Goal: Navigation & Orientation: Understand site structure

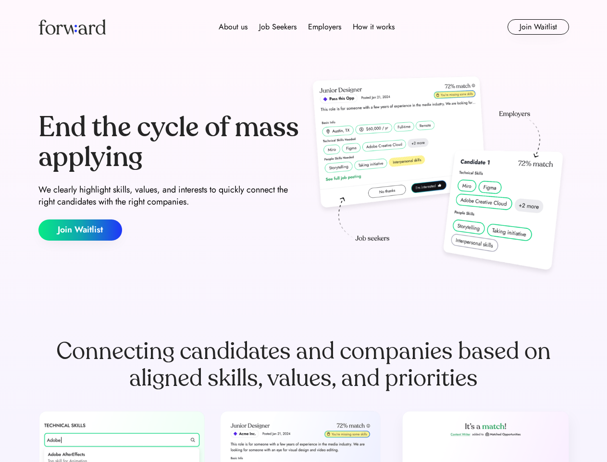
click at [303, 231] on div "End the cycle of mass applying We clearly highlight skills, values, and interes…" at bounding box center [303, 176] width 531 height 207
click at [304, 27] on div "About us Job Seekers Employers How it works" at bounding box center [306, 27] width 379 height 12
click at [72, 27] on img at bounding box center [71, 26] width 67 height 15
click at [307, 27] on div "About us Job Seekers Employers How it works" at bounding box center [306, 27] width 379 height 12
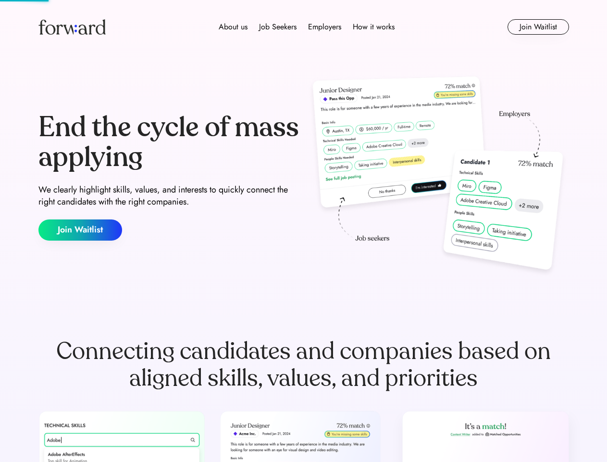
click at [233, 27] on div "About us" at bounding box center [233, 27] width 29 height 12
click at [278, 27] on div "Job Seekers" at bounding box center [278, 27] width 38 height 12
click at [325, 27] on div "Employers" at bounding box center [324, 27] width 33 height 12
click at [373, 27] on div "How it works" at bounding box center [374, 27] width 42 height 12
click at [538, 27] on button "Join Waitlist" at bounding box center [539, 26] width 62 height 15
